Goal: Task Accomplishment & Management: Manage account settings

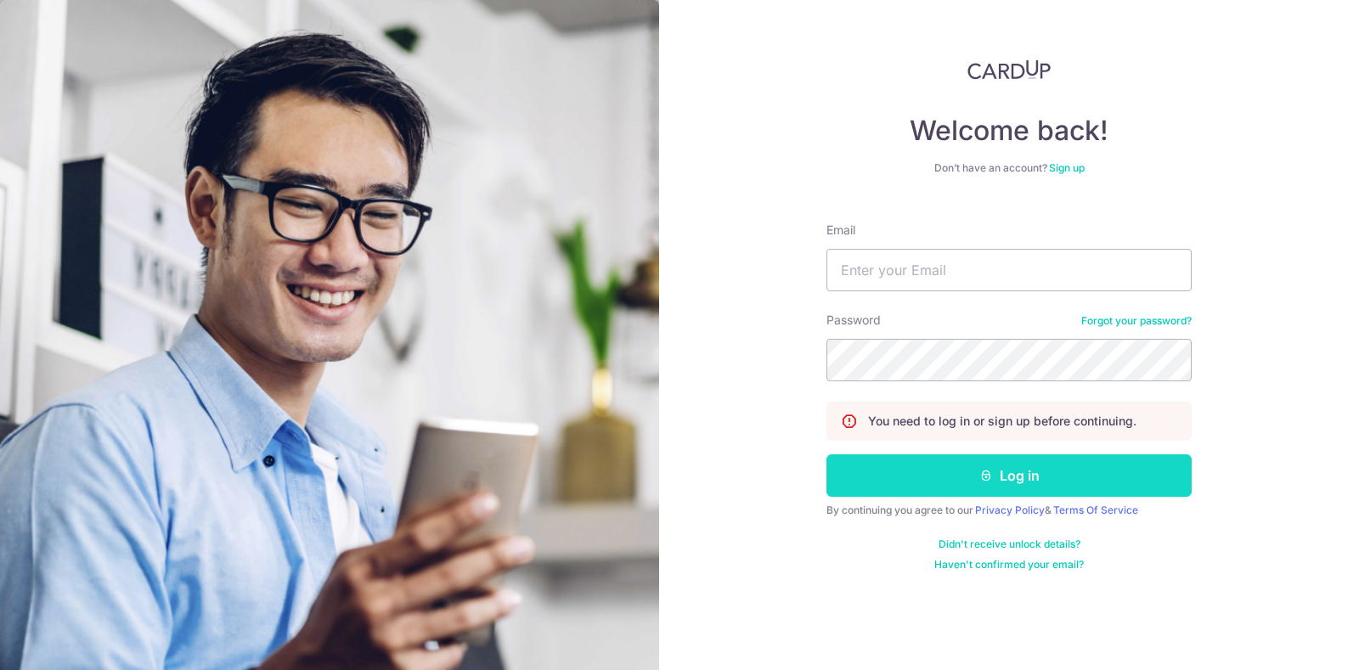
type input "[EMAIL_ADDRESS][DOMAIN_NAME]"
click at [1004, 461] on button "Log in" at bounding box center [1008, 475] width 365 height 42
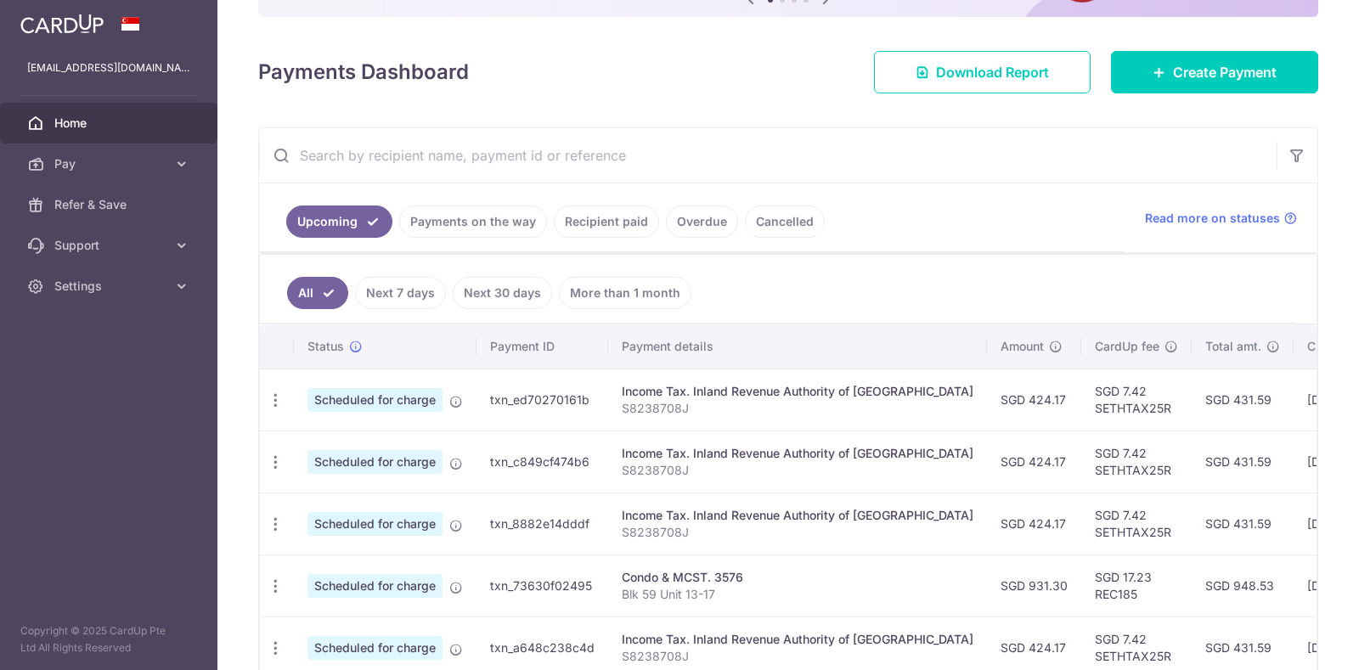
scroll to position [319, 0]
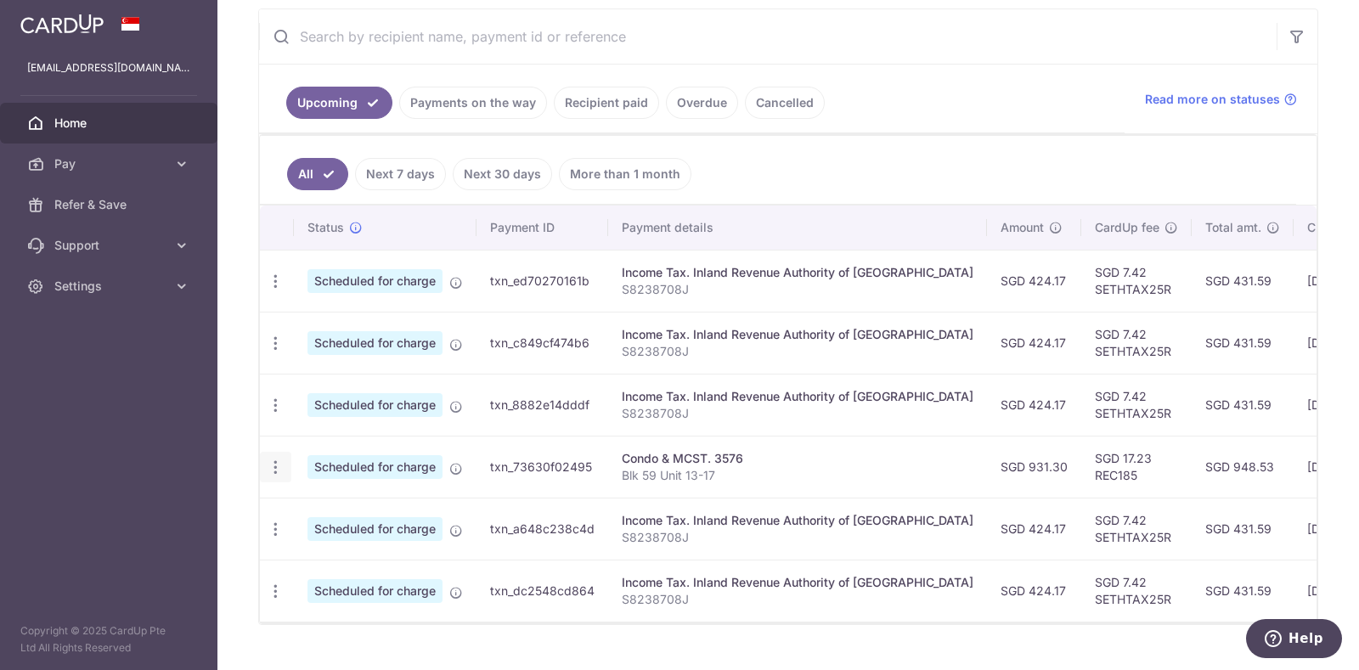
click at [272, 461] on icon "button" at bounding box center [276, 468] width 18 height 18
click at [324, 519] on span "Update payment" at bounding box center [366, 514] width 116 height 20
radio input "true"
type input "931.30"
type input "[DATE]"
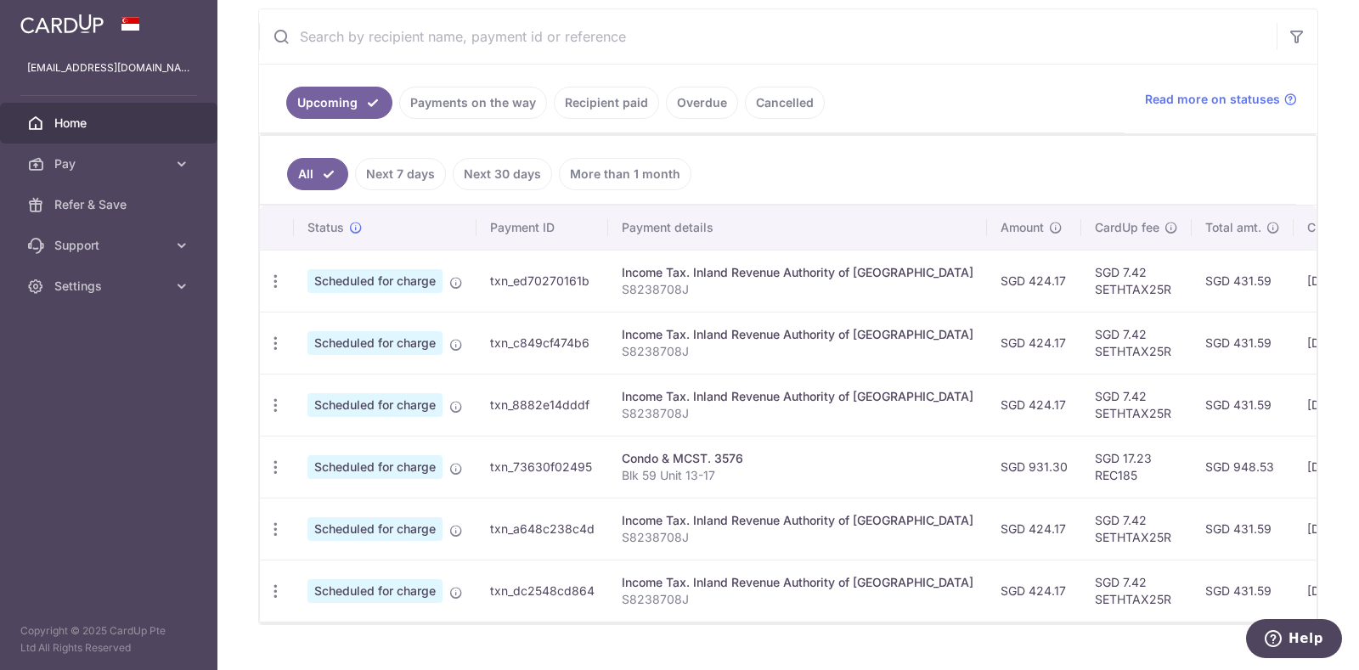
type input "Blk 59 Unit 13-17"
type input "REC185"
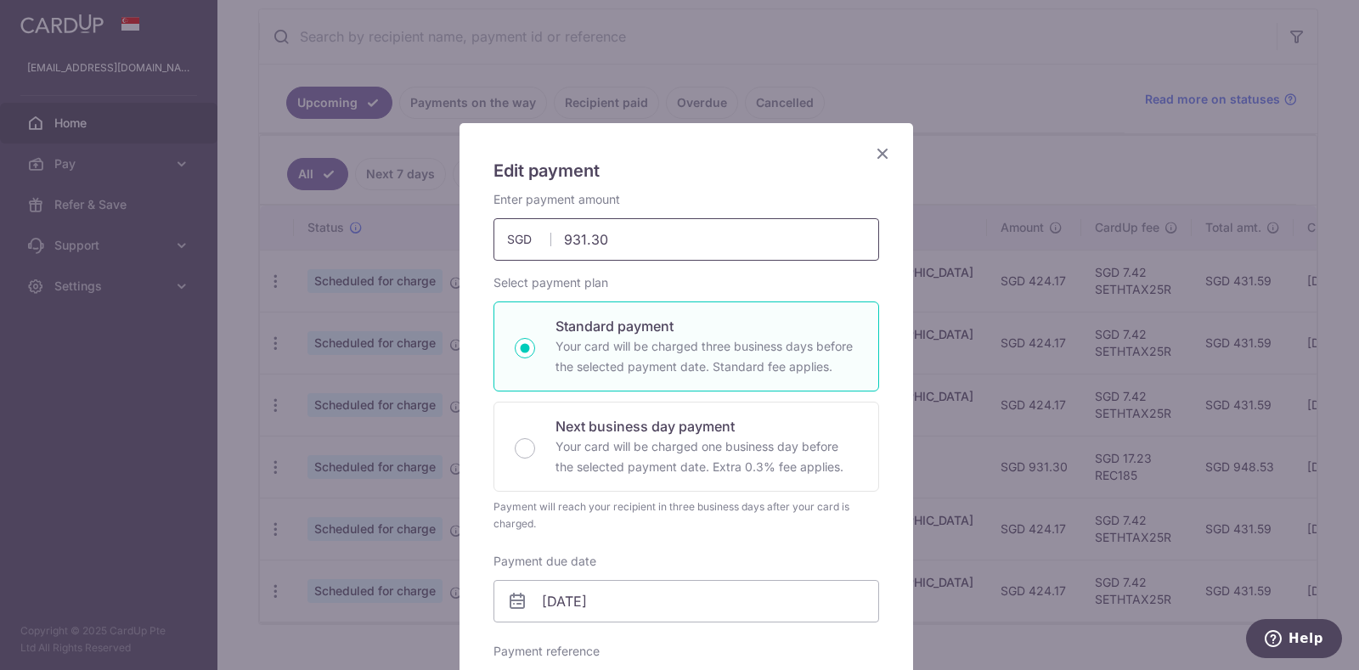
drag, startPoint x: 629, startPoint y: 234, endPoint x: 355, endPoint y: 238, distance: 274.4
click at [355, 238] on div "Edit payment By clicking apply, you will make changes to all payments to 3576 s…" at bounding box center [679, 335] width 1359 height 670
type input "612.60"
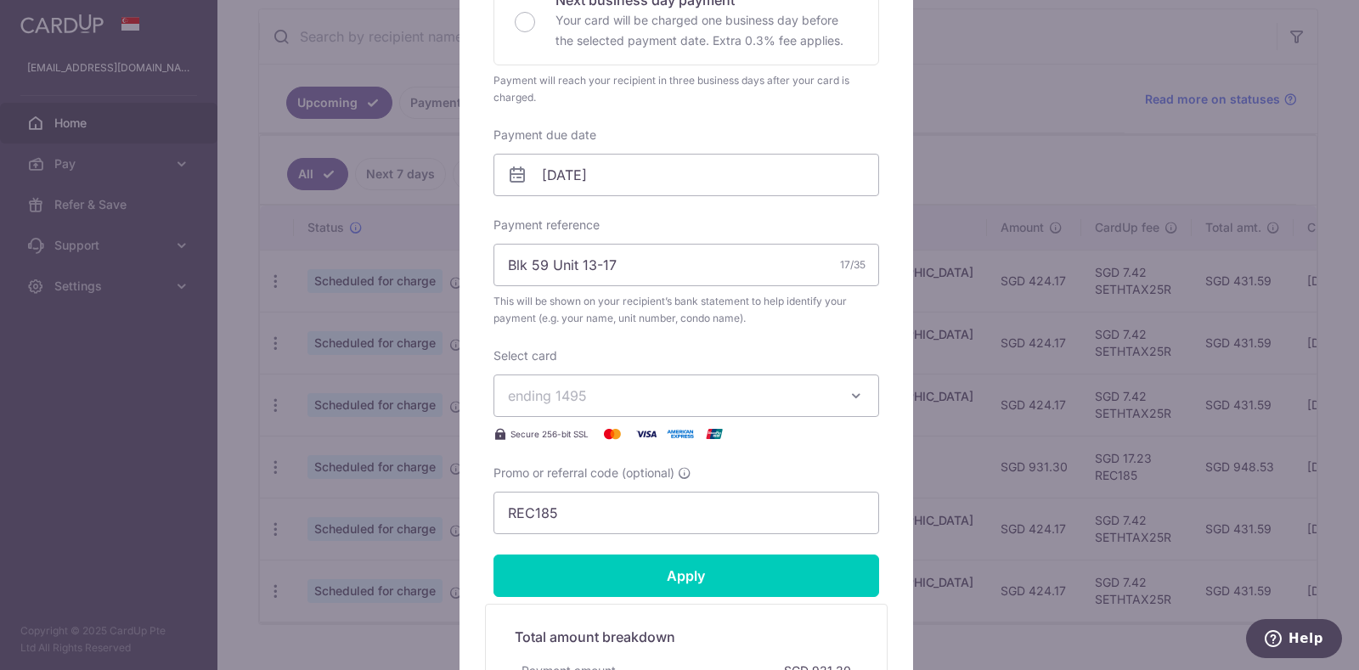
scroll to position [532, 0]
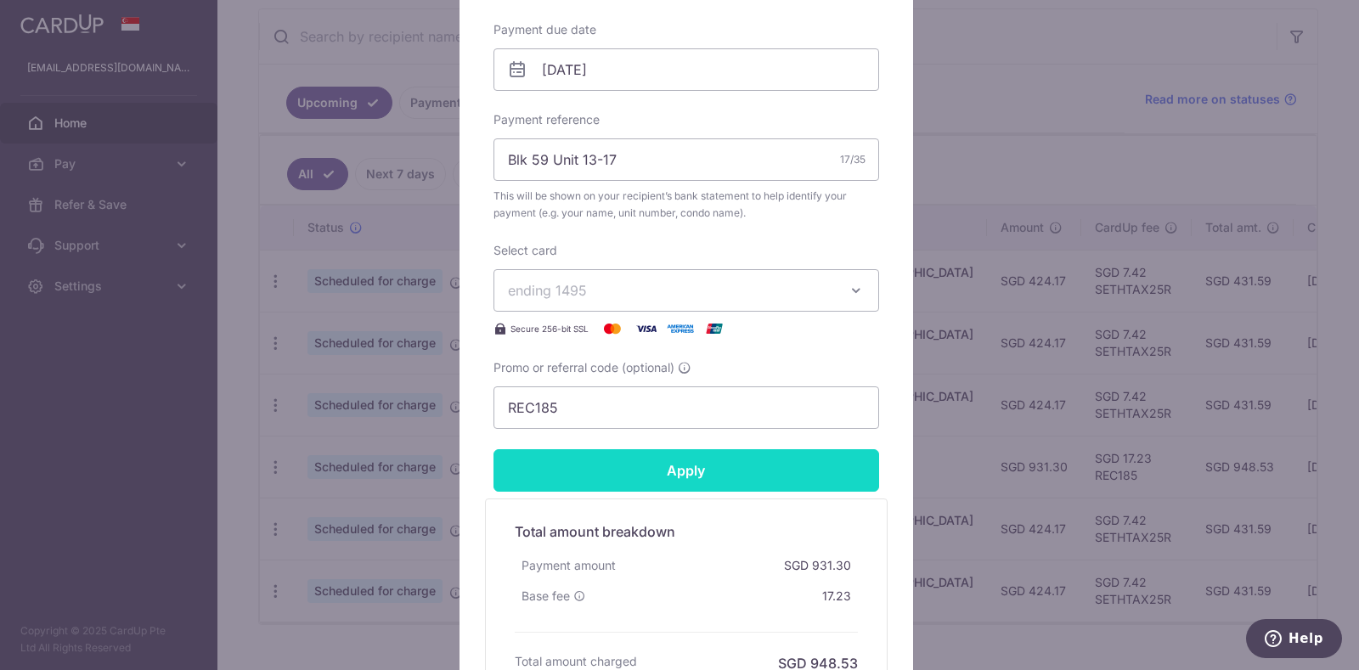
click at [625, 462] on input "Apply" at bounding box center [687, 470] width 386 height 42
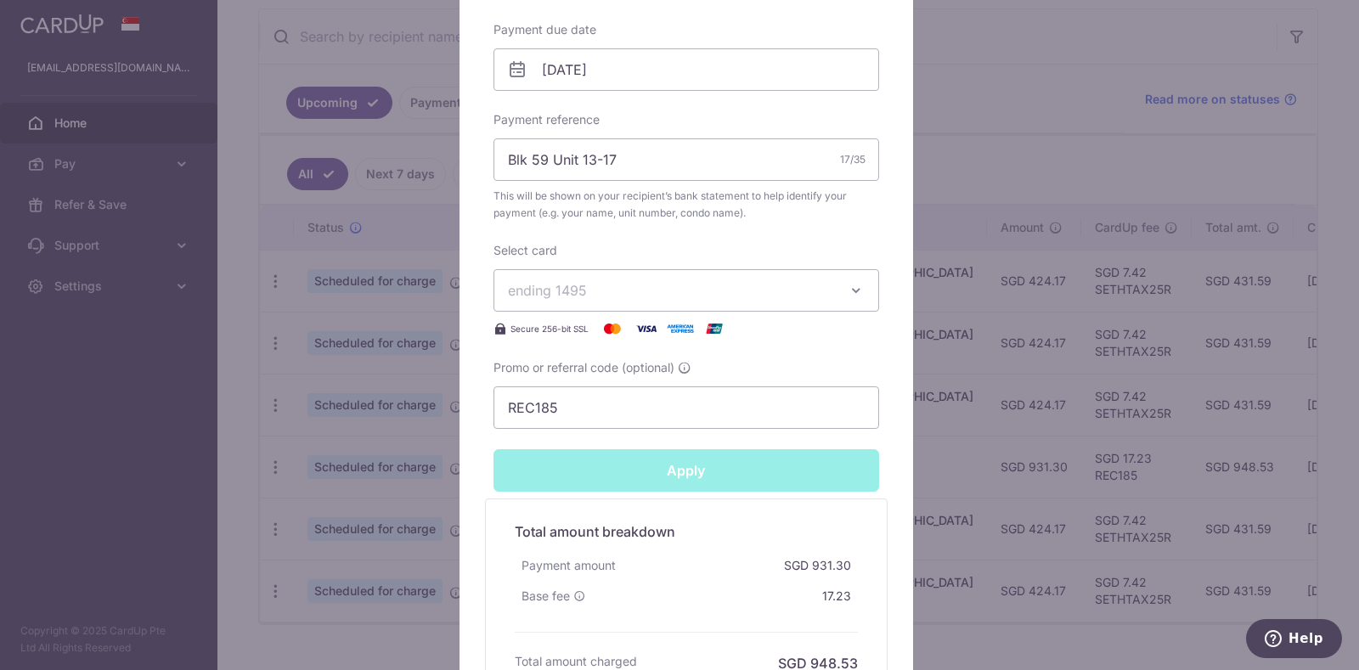
type input "Successfully Applied"
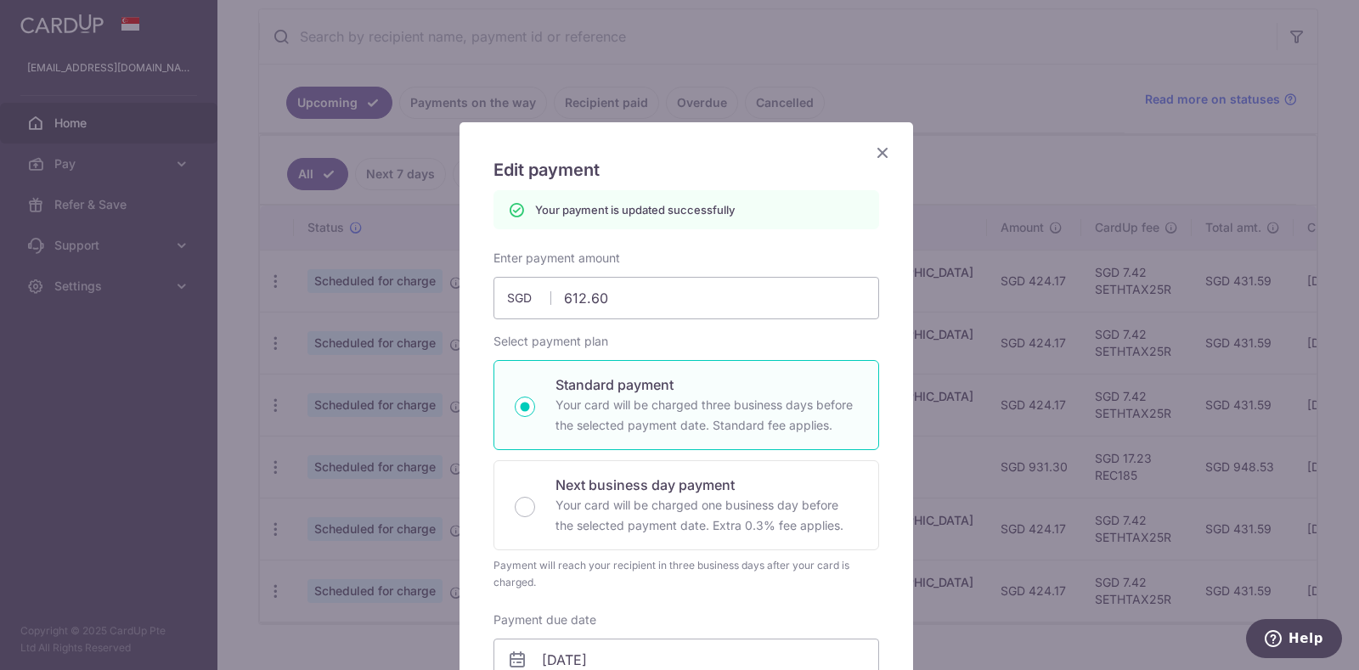
scroll to position [0, 0]
click at [874, 155] on icon "Close" at bounding box center [882, 153] width 20 height 21
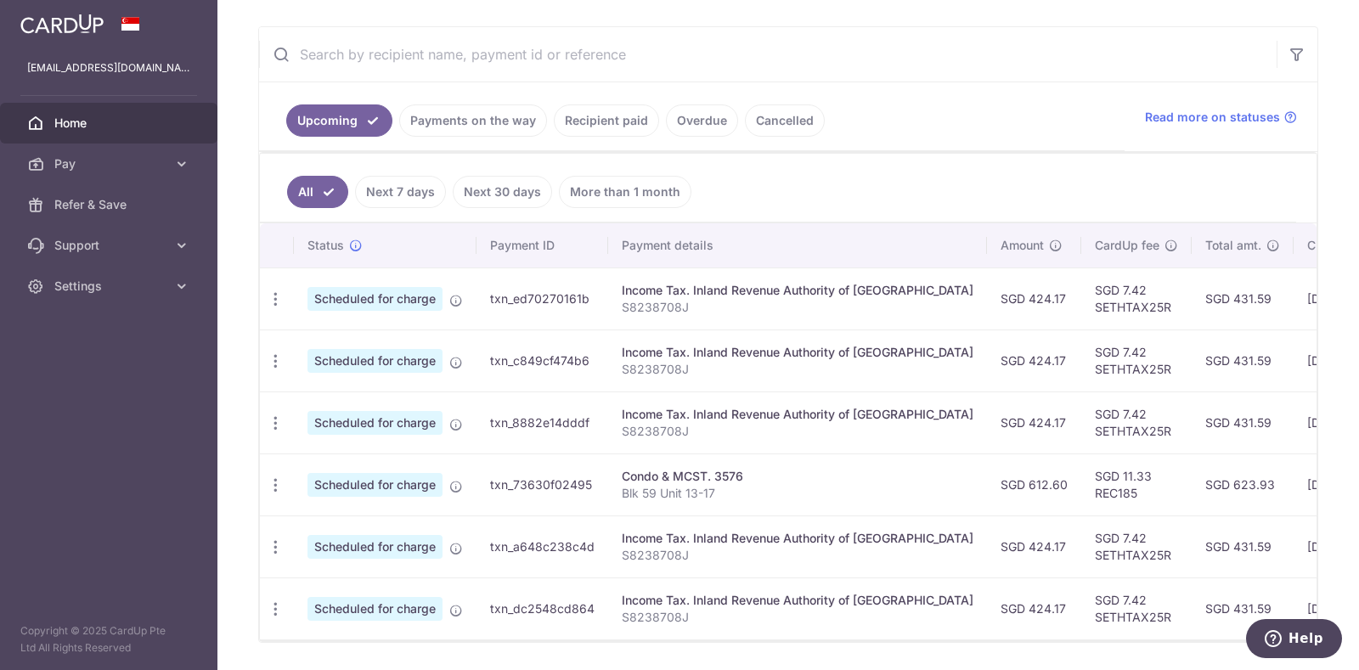
scroll to position [319, 0]
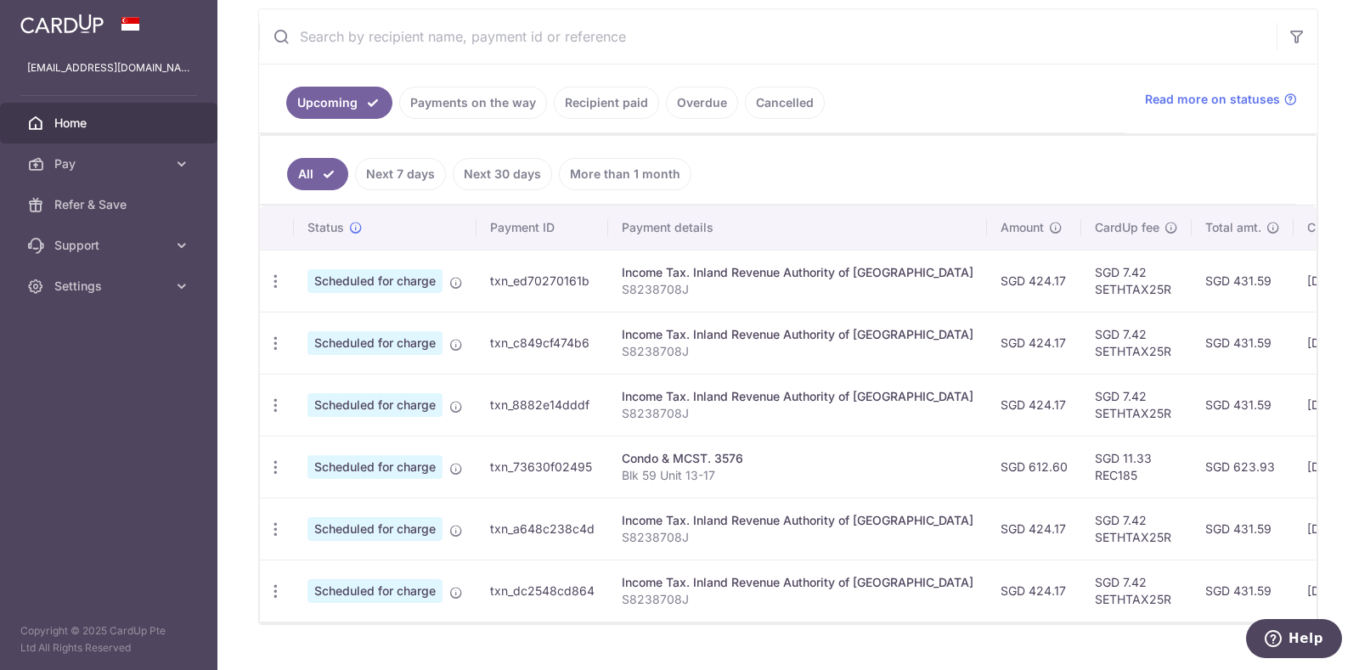
click at [0, 432] on aside "tanhanxiong@gmail.com Home Pay Payments Recipients Cards Refer & Save Support F…" at bounding box center [108, 335] width 217 height 670
